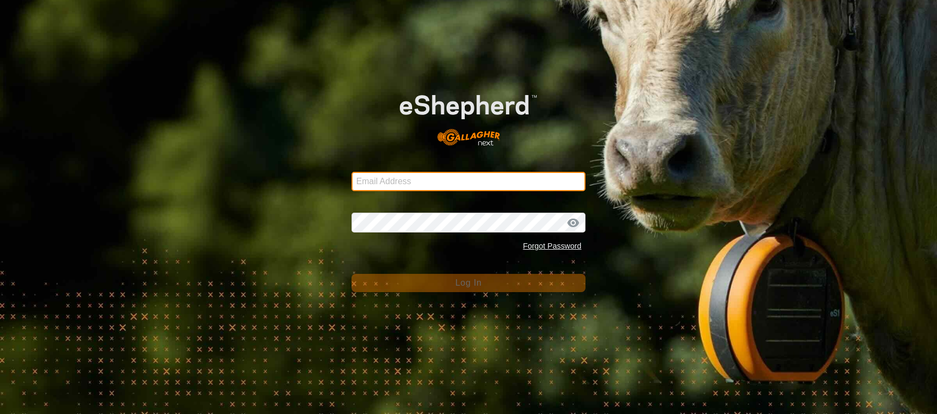
type input "[EMAIL_ADDRESS][DOMAIN_NAME]"
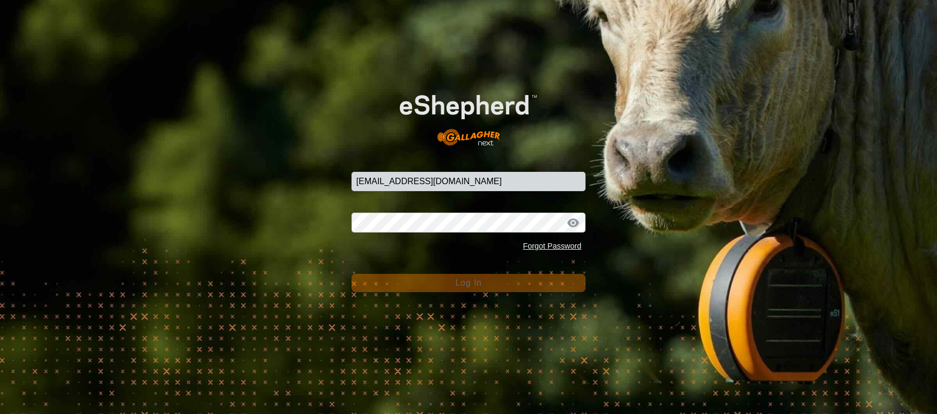
click at [419, 277] on button "Log In" at bounding box center [468, 283] width 234 height 18
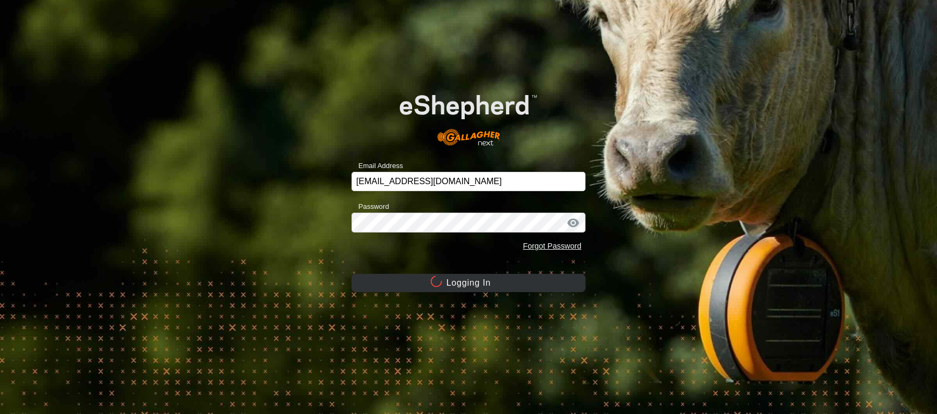
click at [419, 277] on button "Logging In" at bounding box center [468, 283] width 234 height 18
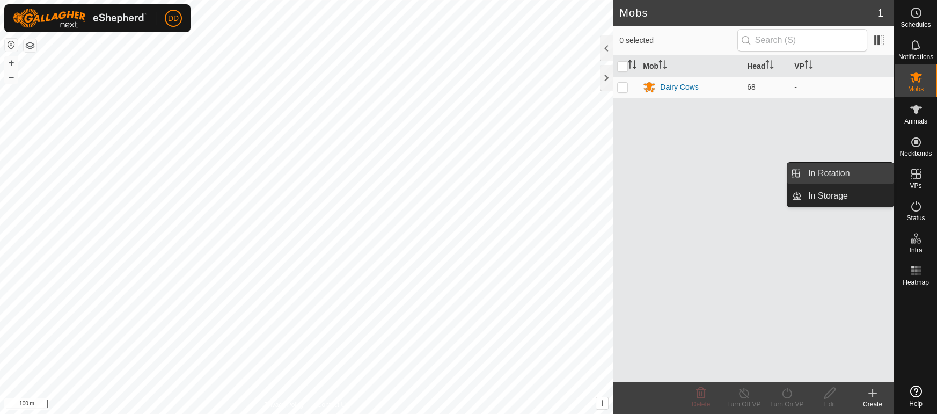
click at [862, 174] on link "In Rotation" at bounding box center [848, 173] width 92 height 21
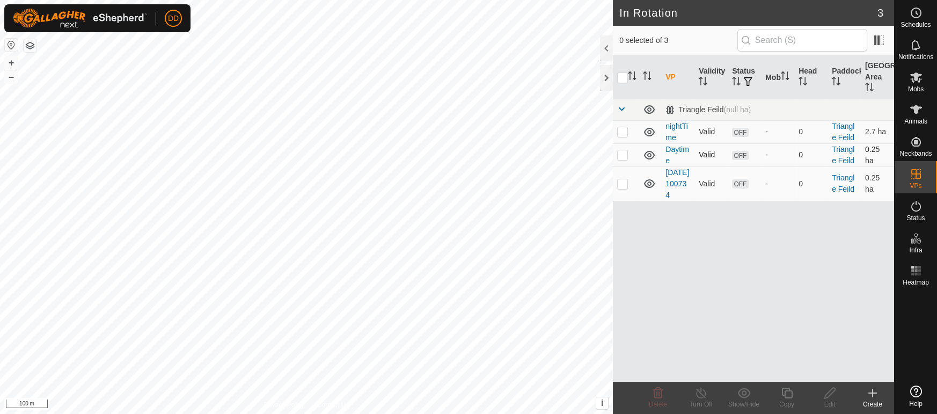
click at [621, 156] on p-checkbox at bounding box center [622, 154] width 11 height 9
click at [663, 401] on span "Delete" at bounding box center [658, 404] width 19 height 8
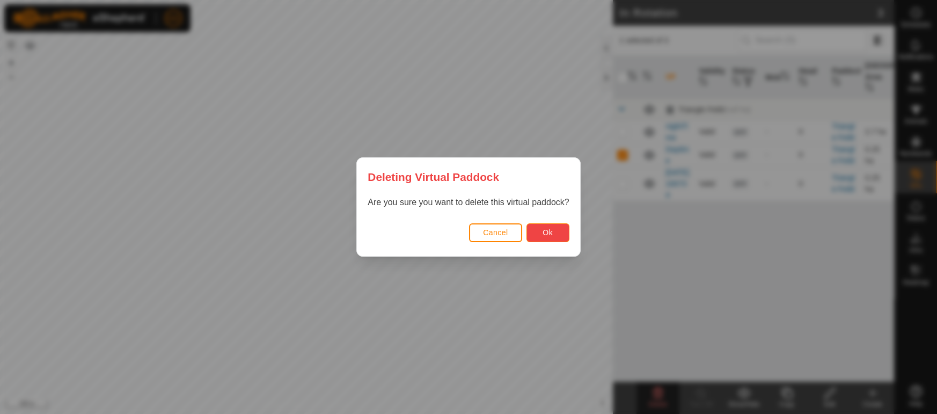
click at [548, 228] on span "Ok" at bounding box center [547, 232] width 10 height 9
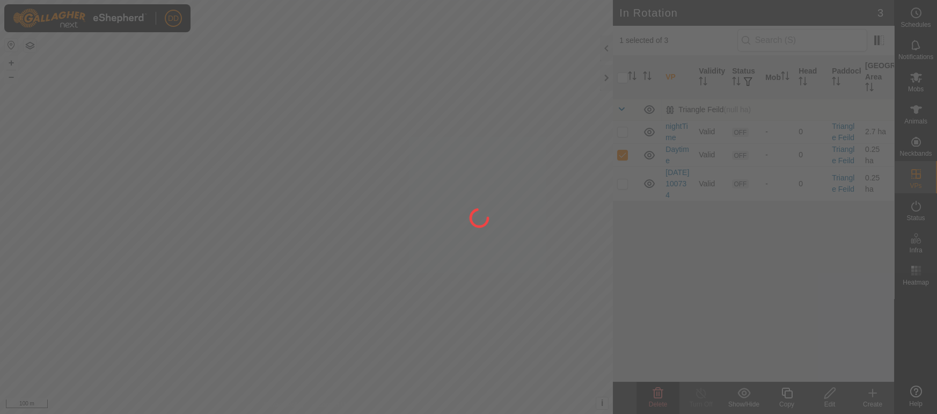
checkbox input "false"
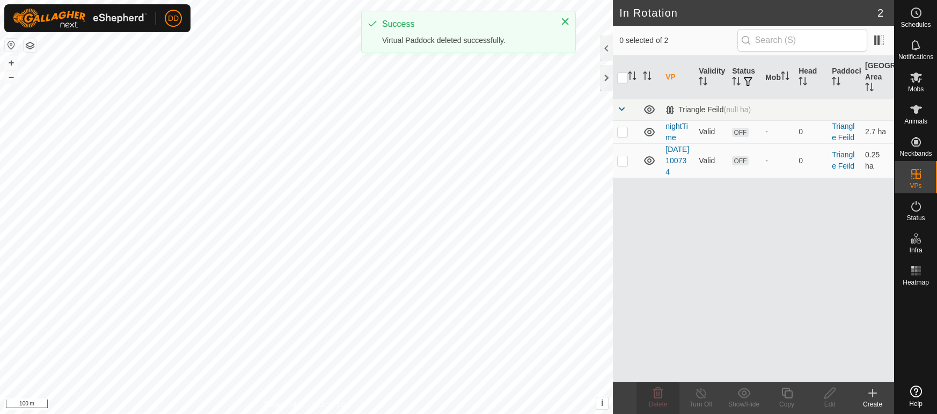
click at [624, 134] on p-checkbox at bounding box center [622, 131] width 11 height 9
checkbox input "true"
click at [829, 397] on icon at bounding box center [829, 392] width 13 height 13
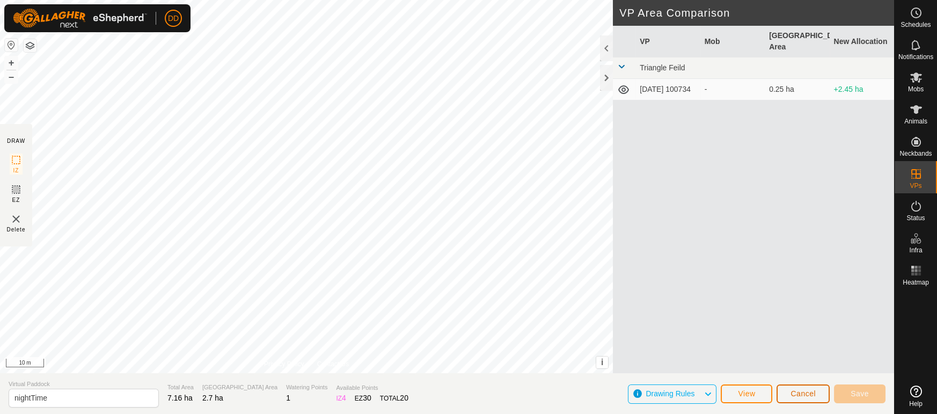
click at [798, 391] on span "Cancel" at bounding box center [802, 393] width 25 height 9
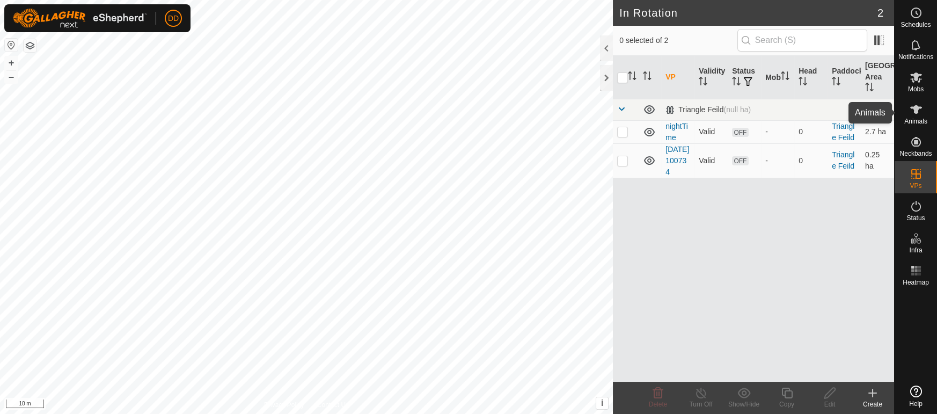
click at [923, 113] on es-animals-svg-icon at bounding box center [915, 109] width 19 height 17
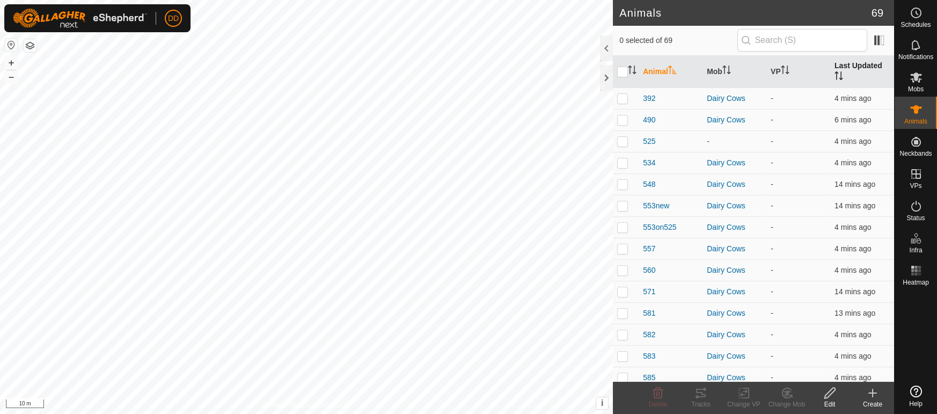
click at [863, 70] on th "Last Updated" at bounding box center [862, 72] width 64 height 32
click at [863, 69] on th "Last Updated" at bounding box center [862, 72] width 64 height 32
click at [916, 84] on es-mob-svg-icon at bounding box center [915, 77] width 19 height 17
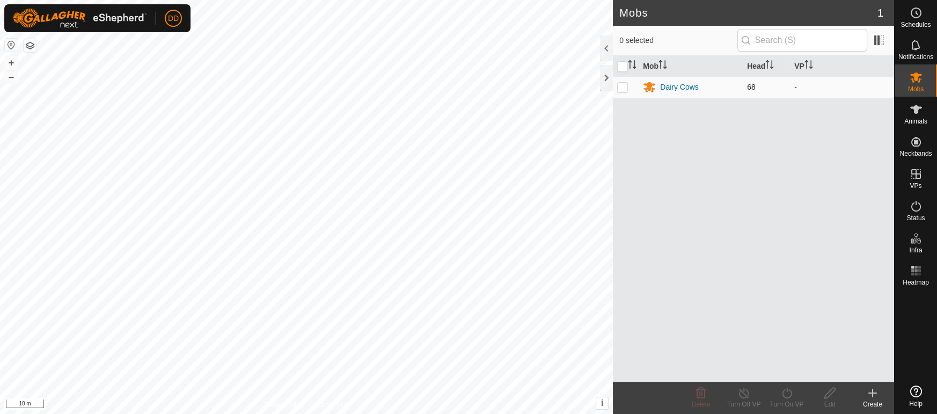
click at [624, 91] on p-checkbox at bounding box center [622, 87] width 11 height 9
checkbox input "true"
click at [792, 406] on div "Turn On VP" at bounding box center [786, 404] width 43 height 10
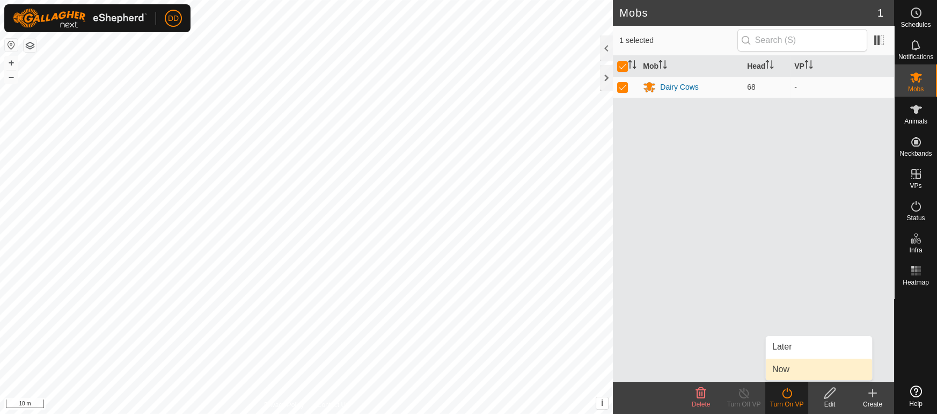
click at [791, 370] on link "Now" at bounding box center [819, 368] width 106 height 21
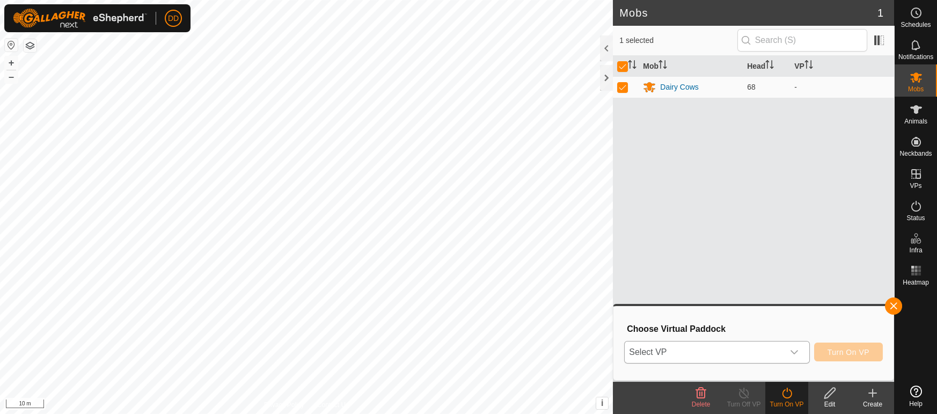
click at [718, 359] on span "Select VP" at bounding box center [704, 351] width 158 height 21
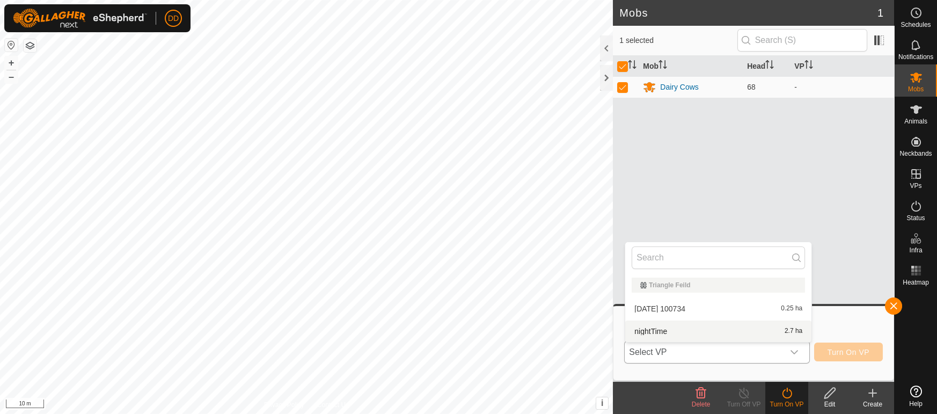
click at [706, 335] on li "nightTime 2.7 ha" at bounding box center [718, 330] width 186 height 21
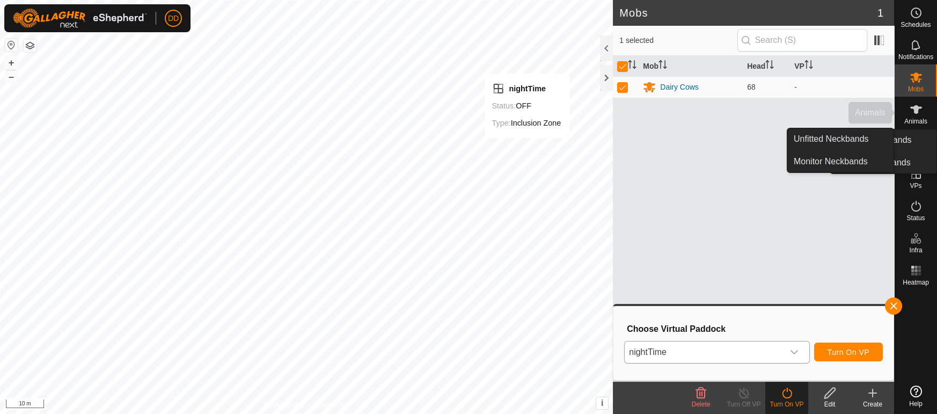
click at [921, 110] on icon at bounding box center [916, 109] width 13 height 13
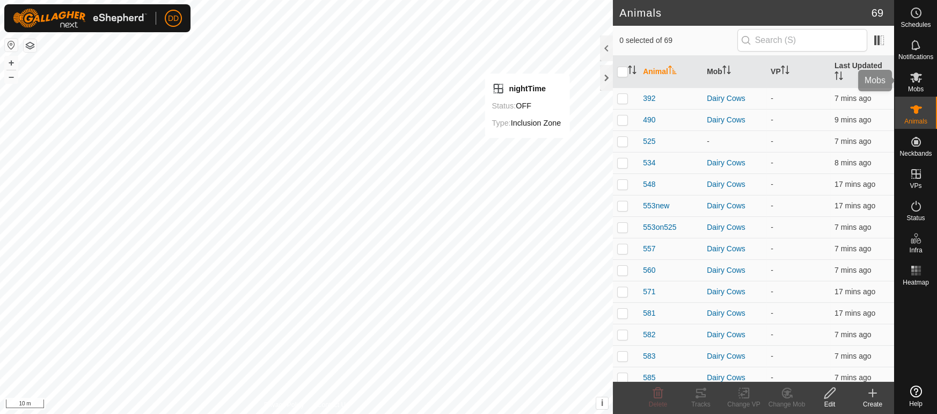
click at [919, 80] on icon at bounding box center [916, 77] width 13 height 13
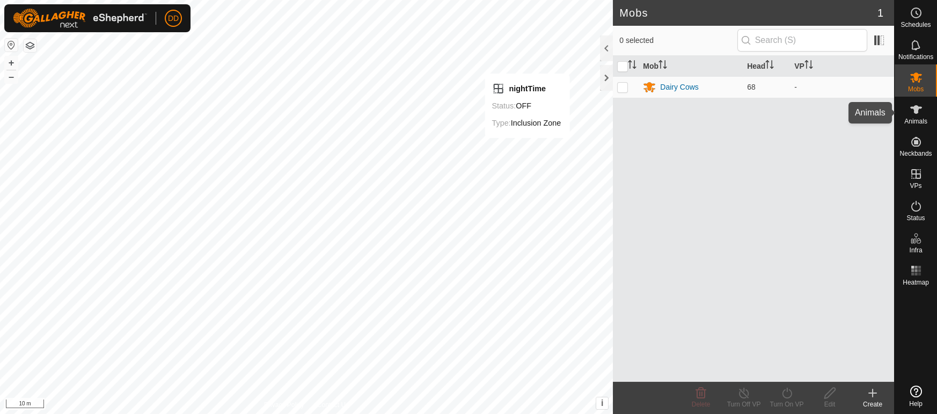
click at [912, 115] on icon at bounding box center [916, 109] width 13 height 13
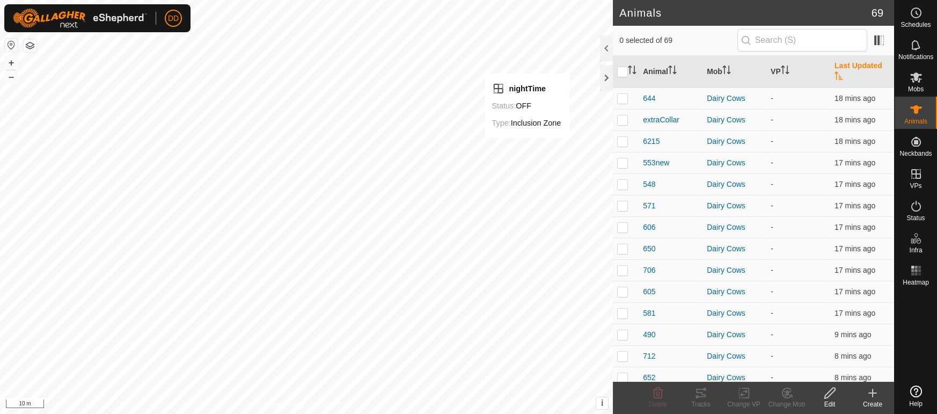
click at [864, 64] on th "Last Updated" at bounding box center [862, 72] width 64 height 32
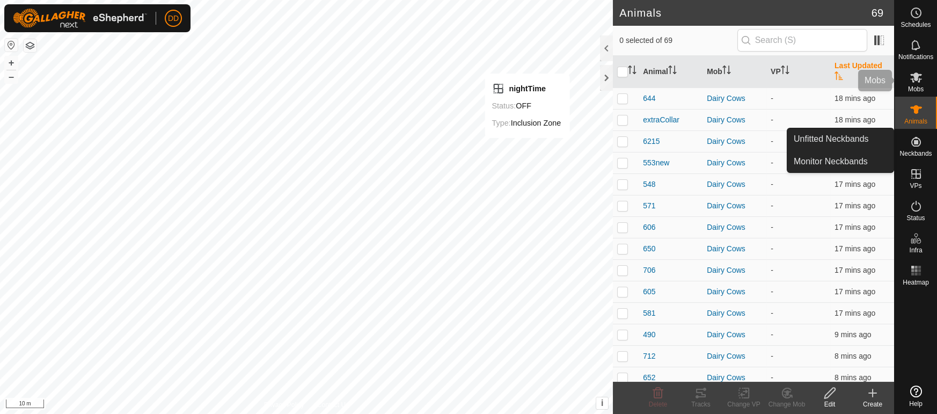
click at [925, 83] on div "Mobs" at bounding box center [916, 80] width 42 height 32
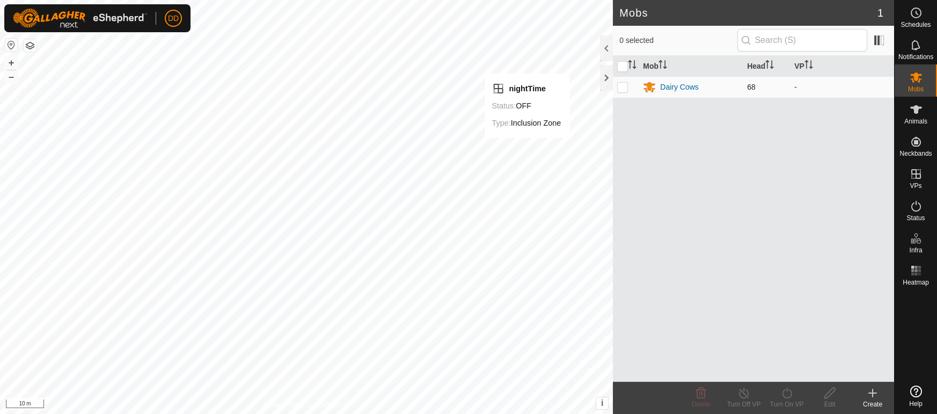
click at [632, 89] on td at bounding box center [626, 86] width 26 height 21
checkbox input "true"
drag, startPoint x: 783, startPoint y: 403, endPoint x: 780, endPoint y: 380, distance: 22.8
click at [783, 401] on div "Turn On VP" at bounding box center [786, 404] width 43 height 10
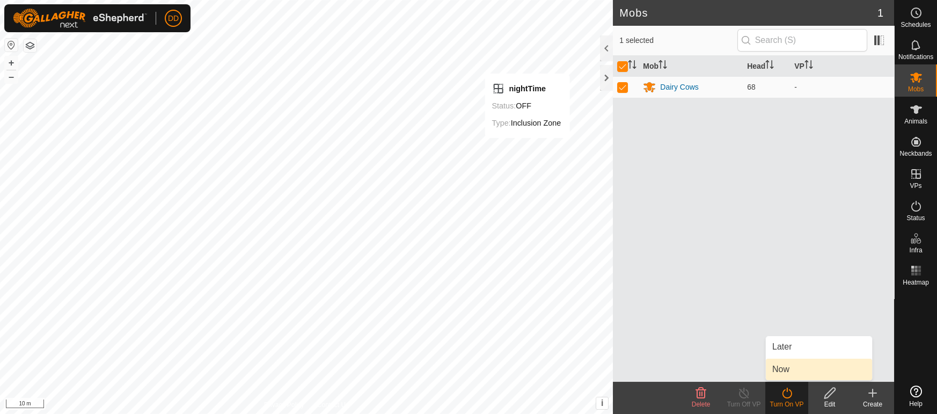
click at [778, 371] on link "Now" at bounding box center [819, 368] width 106 height 21
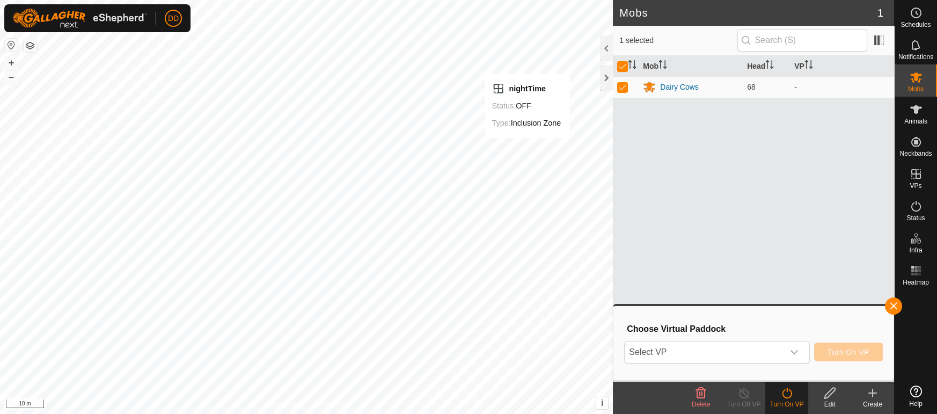
click at [757, 363] on div "Select VP Turn On VP" at bounding box center [753, 352] width 259 height 26
click at [756, 349] on span "Select VP" at bounding box center [704, 351] width 158 height 21
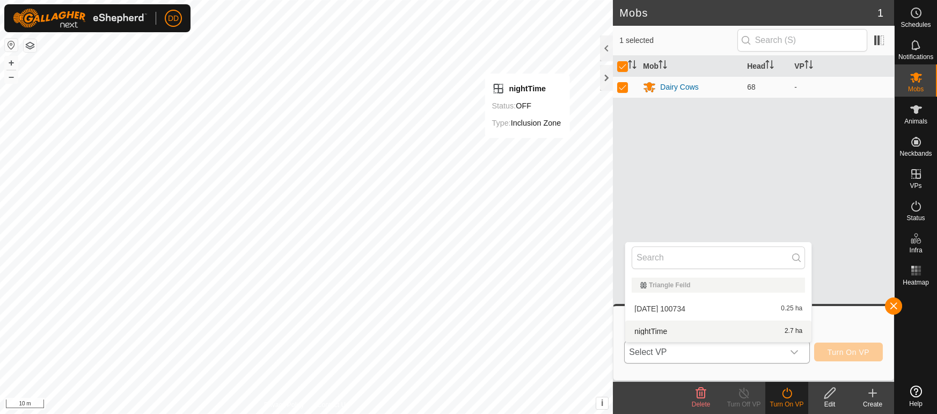
click at [744, 335] on li "nightTime 2.7 ha" at bounding box center [718, 330] width 186 height 21
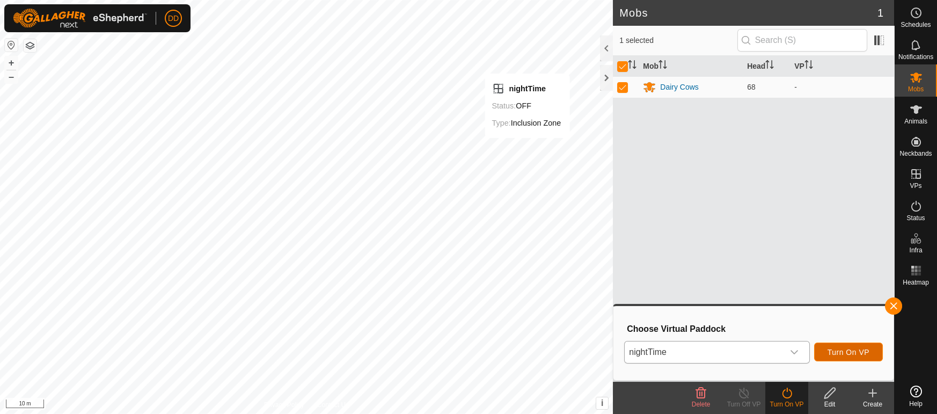
click at [864, 350] on span "Turn On VP" at bounding box center [848, 352] width 42 height 9
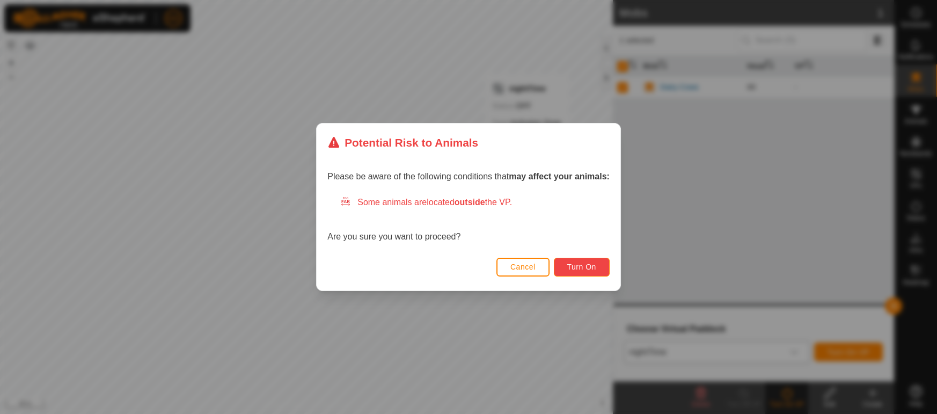
click at [578, 270] on span "Turn On" at bounding box center [581, 266] width 29 height 9
